Goal: Transaction & Acquisition: Purchase product/service

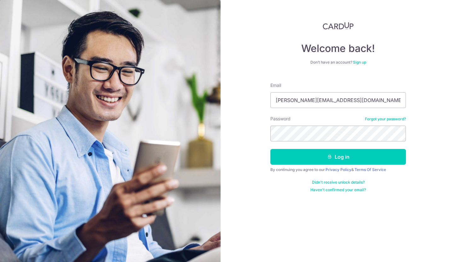
type input "aaron@grapevineconsulting.net"
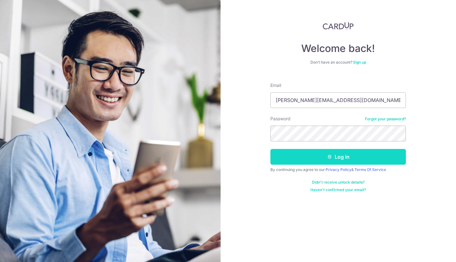
click at [332, 159] on button "Log in" at bounding box center [339, 157] width 136 height 16
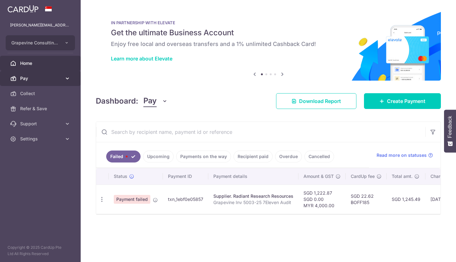
click at [36, 75] on link "Pay" at bounding box center [40, 78] width 81 height 15
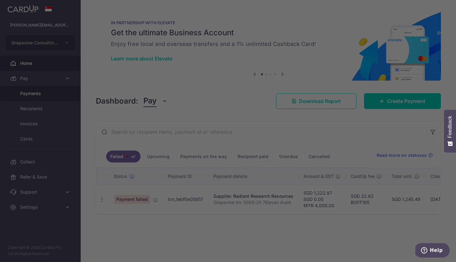
click at [40, 93] on div at bounding box center [230, 132] width 461 height 265
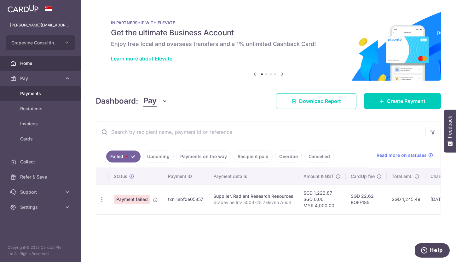
click at [42, 93] on span "Payments" at bounding box center [41, 94] width 42 height 6
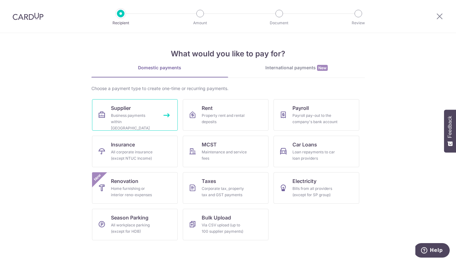
click at [147, 114] on div "Business payments within [GEOGRAPHIC_DATA]" at bounding box center [133, 122] width 45 height 19
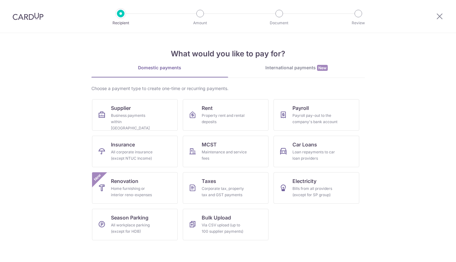
click at [281, 70] on div "International payments New" at bounding box center [296, 68] width 137 height 7
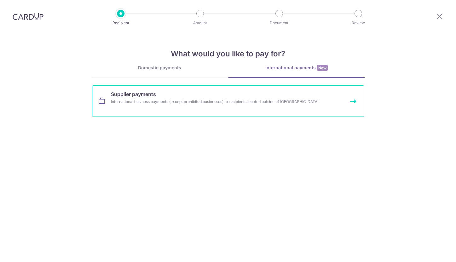
click at [133, 98] on link "Supplier payments International business payments (except prohibited businesses…" at bounding box center [228, 101] width 272 height 32
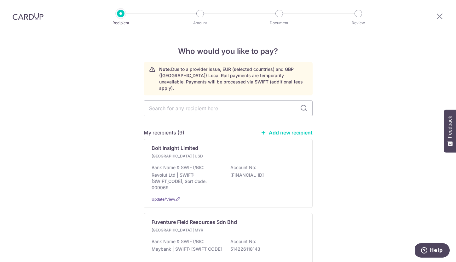
click at [288, 130] on link "Add new recipient" at bounding box center [287, 133] width 52 height 6
select select
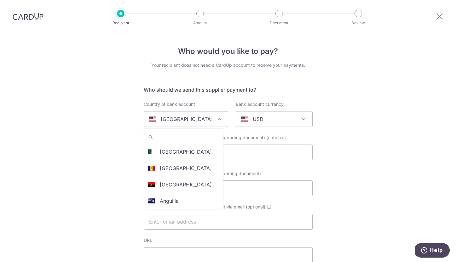
click at [196, 118] on div "[GEOGRAPHIC_DATA]" at bounding box center [181, 119] width 64 height 8
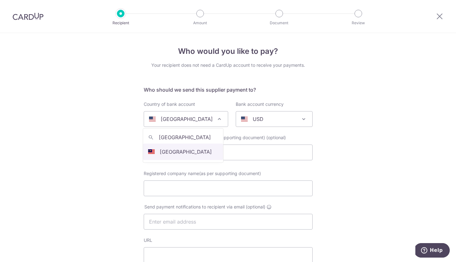
type input "malaysia"
select select "159"
select select "Malaysia"
select select
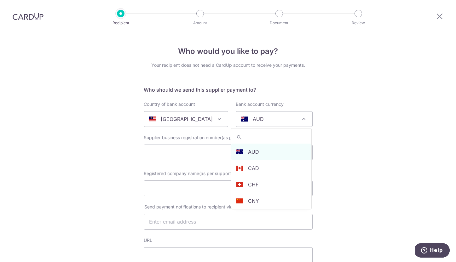
click at [271, 120] on div "AUD" at bounding box center [269, 119] width 56 height 8
type input "myr"
select select "4"
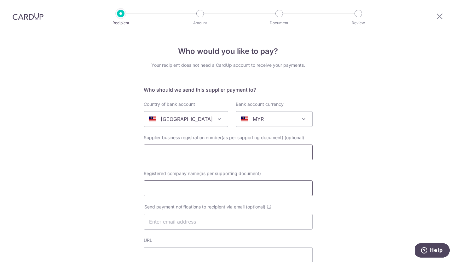
paste input "003573161-K"
type input "003573161-K"
type input "Babel Tower Solutions"
paste input "ethanch.nz@gmail.com"
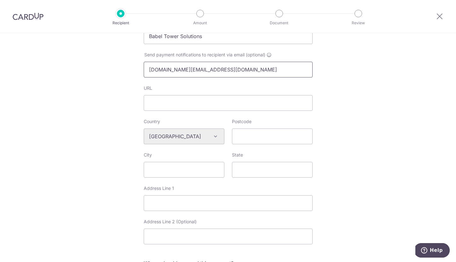
scroll to position [159, 0]
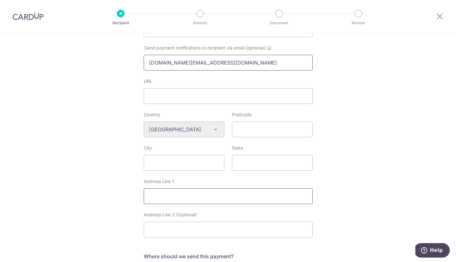
type input "ethanch.nz@gmail.com"
paste input "No. 1, Jalan Bukit Hijau 26/24, 40400 Shah Alam"
type input "No. 1, Jalan Bukit Hijau 26/24, 40400"
paste input "Shah Alam"
type input "Shah Alam"
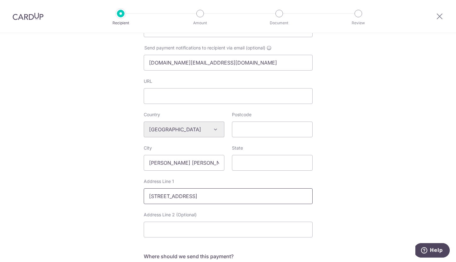
click at [227, 197] on input "No. 1, Jalan Bukit Hijau 26/24, 40400" at bounding box center [228, 197] width 169 height 16
type input "No. 1, Jalan Bukit Hijau 26/24,"
paste input "40400"
type input "40400"
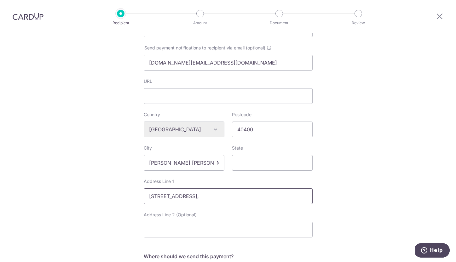
click at [238, 197] on input "No. 1, Jalan Bukit Hijau 26/24," at bounding box center [228, 197] width 169 height 16
type input "No. 1, Jalan Bukit Hijau 26/24"
paste input "Selangor"
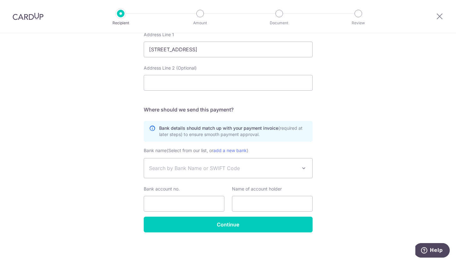
scroll to position [306, 0]
type input "Selangor"
click at [231, 167] on span "Search by Bank Name or SWIFT Code" at bounding box center [223, 169] width 148 height 8
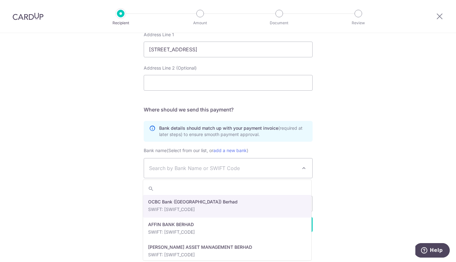
paste input "MBBEMYKL"
type input "MBBEMYKL"
select select "22953"
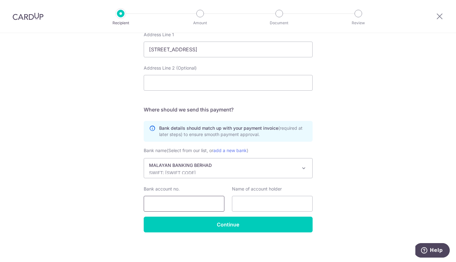
click at [194, 201] on input "Bank account no." at bounding box center [184, 204] width 81 height 16
paste input "5627 8612 8783"
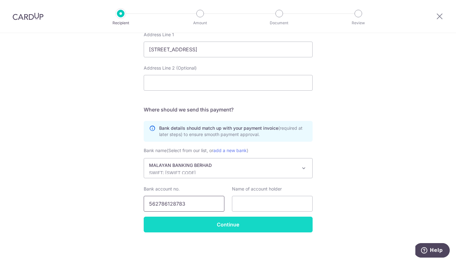
type input "562786128783"
type input "Babel Tower Solutions"
click at [236, 228] on input "Continue" at bounding box center [228, 225] width 169 height 16
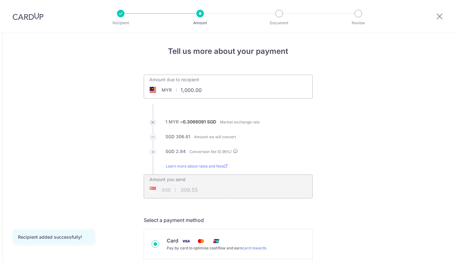
click at [190, 92] on input "1,000.00" at bounding box center [192, 90] width 97 height 15
drag, startPoint x: 200, startPoint y: 92, endPoint x: 140, endPoint y: 85, distance: 60.7
click at [140, 85] on div "Amount due to recipient MYR 1,000.00 1000 1 MYR = 0.30660758 SGD Market exchang…" at bounding box center [228, 137] width 177 height 124
type input "2,250.00"
type input "696.50"
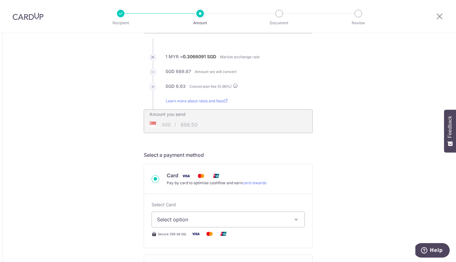
scroll to position [123, 0]
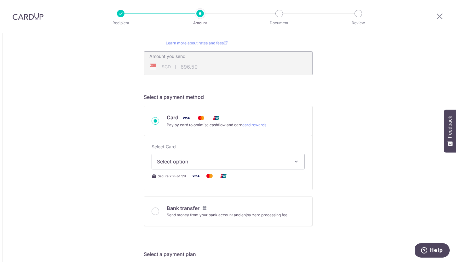
click at [202, 160] on span "Select option" at bounding box center [222, 162] width 131 height 8
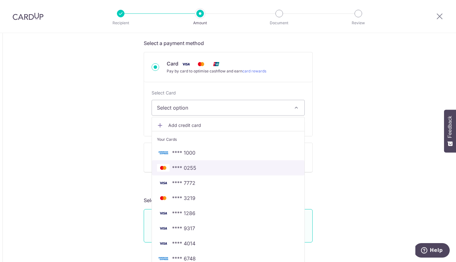
scroll to position [178, 0]
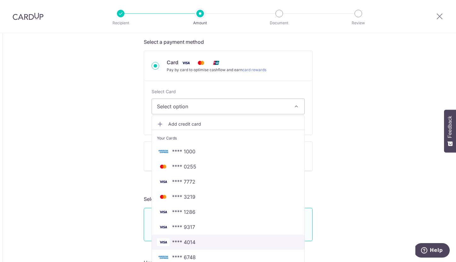
click at [209, 238] on link "**** 4014" at bounding box center [228, 242] width 153 height 15
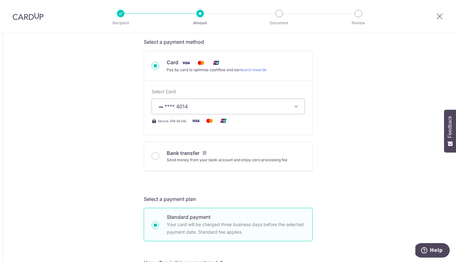
type input "2,250.00"
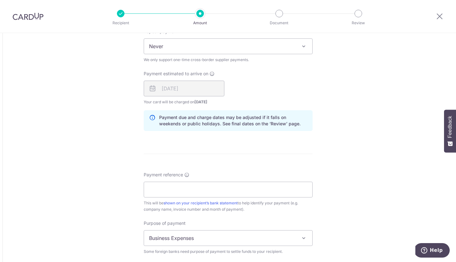
scroll to position [427, 0]
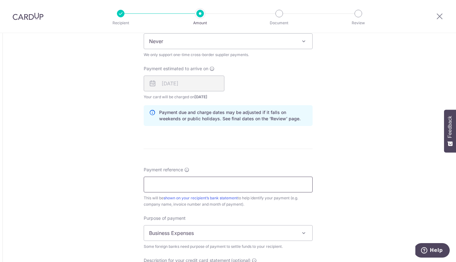
click at [186, 192] on input "Payment reference" at bounding box center [228, 185] width 169 height 16
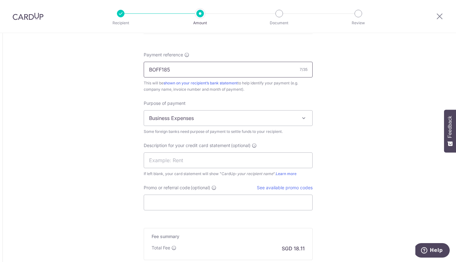
scroll to position [551, 0]
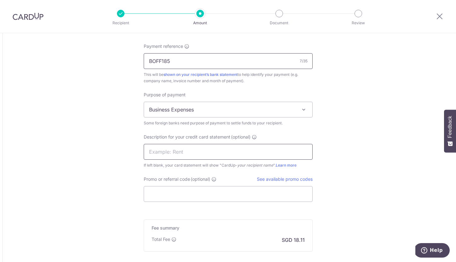
type input "BOFF185"
click at [198, 148] on input "text" at bounding box center [228, 152] width 169 height 16
click at [173, 152] on input "Ethan Clear Sim" at bounding box center [228, 152] width 169 height 16
click at [208, 155] on input "Ethan Sim" at bounding box center [228, 152] width 169 height 16
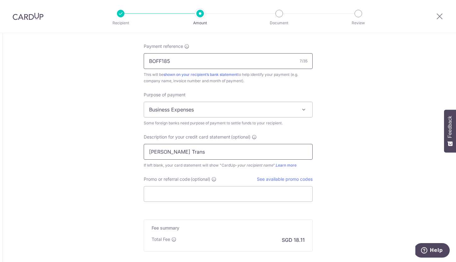
type input "Ethan Sim Trans"
drag, startPoint x: 174, startPoint y: 64, endPoint x: 99, endPoint y: 58, distance: 75.9
click at [172, 193] on input "Promo or referral code (optional)" at bounding box center [228, 194] width 169 height 16
paste input "BOFF185"
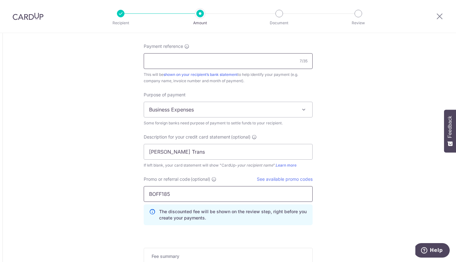
type input "BOFF185"
click at [194, 56] on input "Payment reference" at bounding box center [228, 61] width 169 height 16
paste input "I250915GCPL"
type input "Grapevine Inv I250915GCPL Clear"
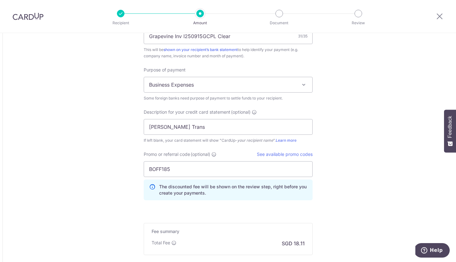
scroll to position [600, 0]
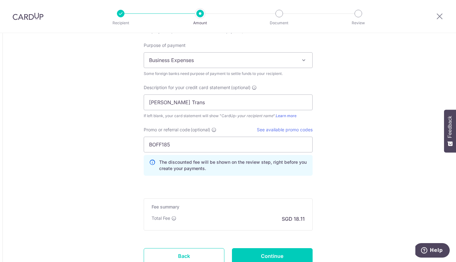
click at [229, 204] on h5 "Fee summary" at bounding box center [228, 207] width 153 height 6
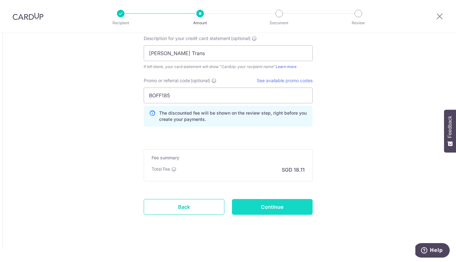
scroll to position [649, 0]
click at [247, 205] on input "Continue" at bounding box center [272, 207] width 81 height 16
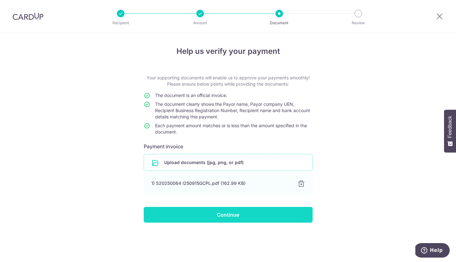
click at [250, 215] on input "Continue" at bounding box center [228, 215] width 169 height 16
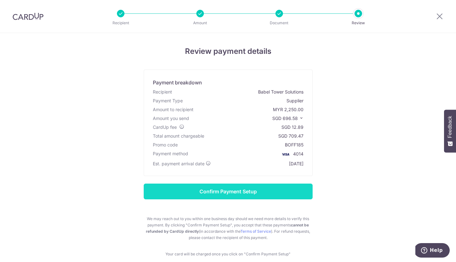
click at [274, 192] on input "Confirm Payment Setup" at bounding box center [228, 192] width 169 height 16
